Goal: Navigation & Orientation: Go to known website

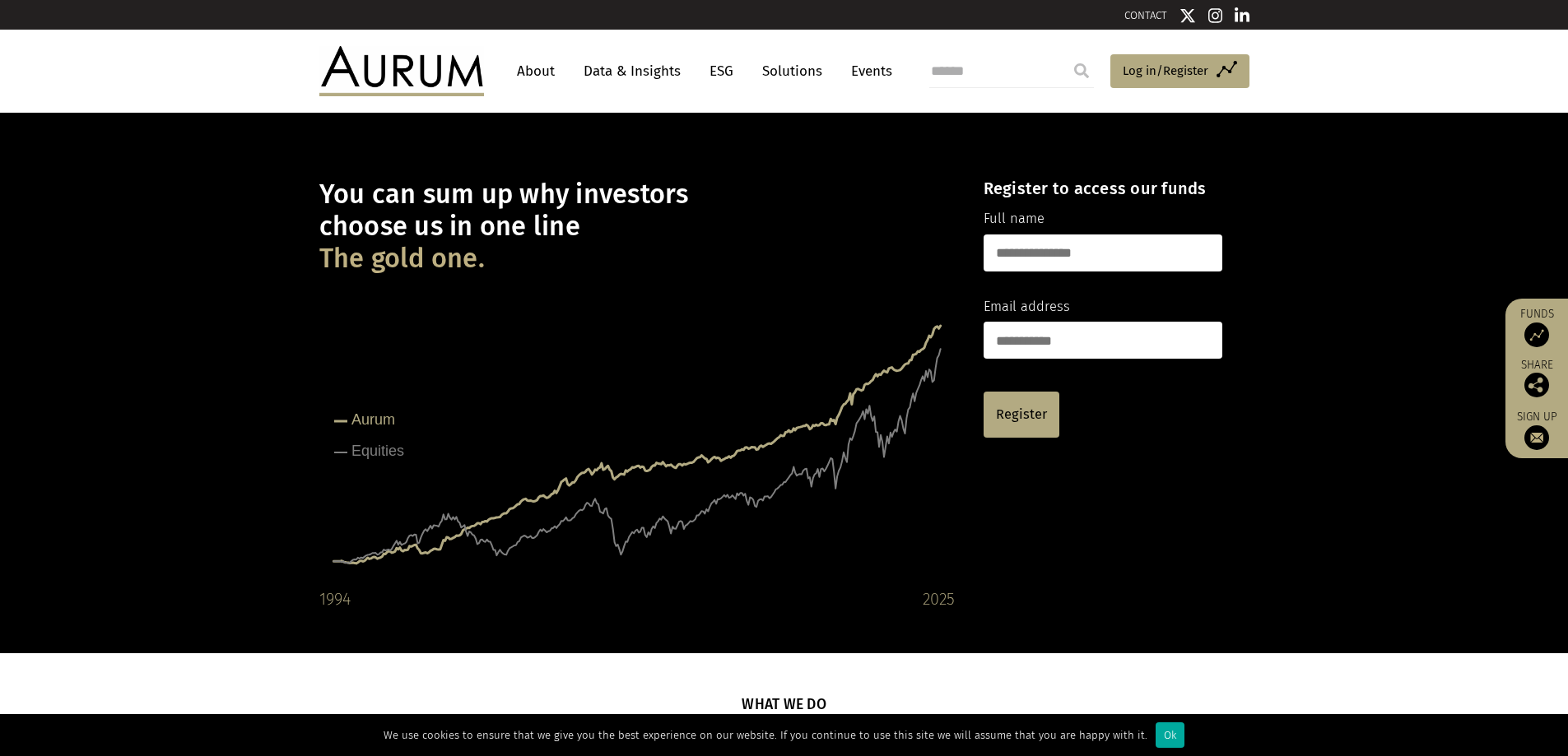
click at [1237, 18] on img at bounding box center [1242, 16] width 15 height 17
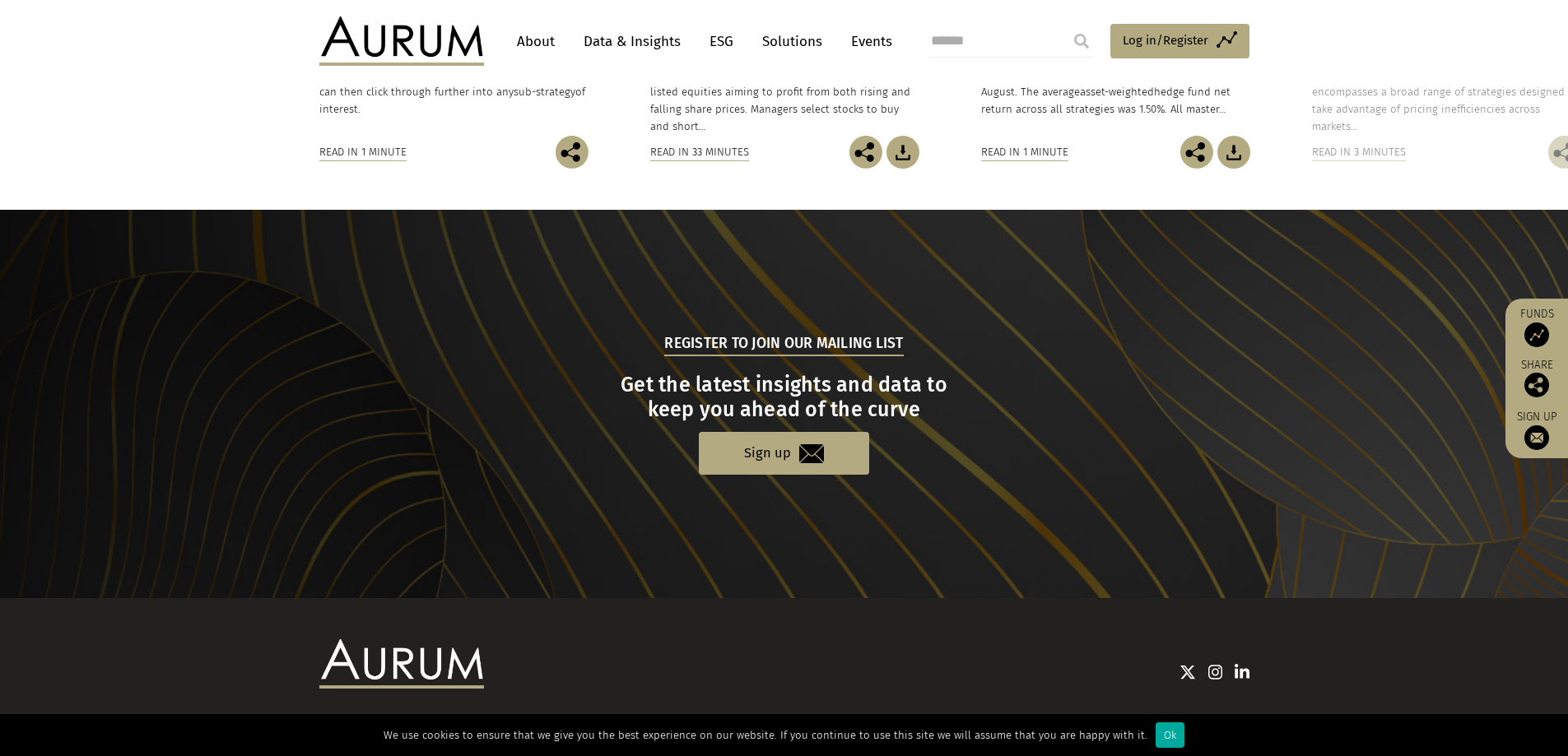
scroll to position [1530, 0]
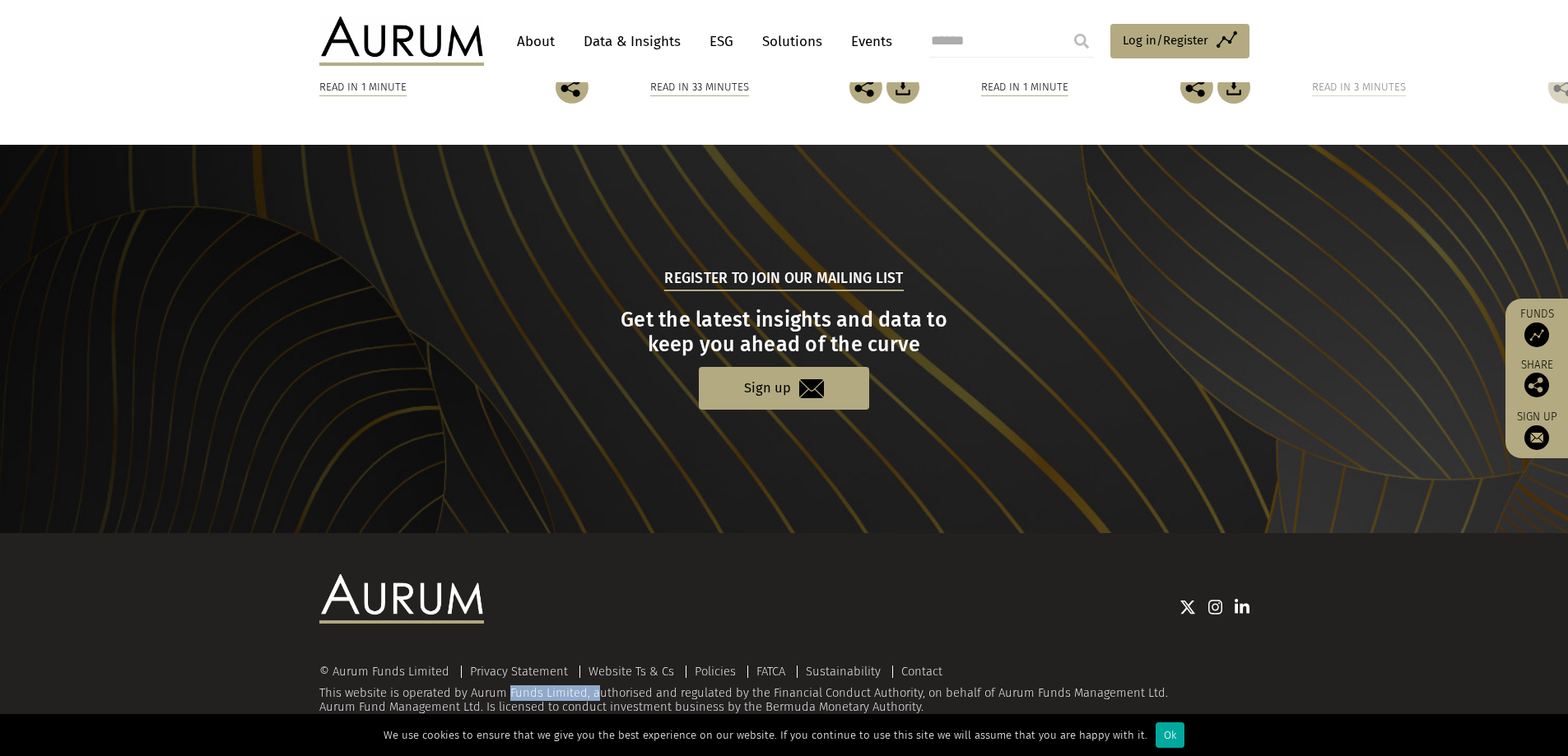
drag, startPoint x: 474, startPoint y: 692, endPoint x: 571, endPoint y: 692, distance: 97.0
click at [571, 692] on div "© Aurum Funds Limited Privacy Statement Website Ts & Cs Policies FATCA Sustaina…" at bounding box center [784, 690] width 930 height 50
drag, startPoint x: 467, startPoint y: 691, endPoint x: 582, endPoint y: 696, distance: 115.1
click at [582, 696] on div "© Aurum Funds Limited Privacy Statement Website Ts & Cs Policies FATCA Sustaina…" at bounding box center [784, 690] width 930 height 50
